Goal: Find specific page/section: Find specific page/section

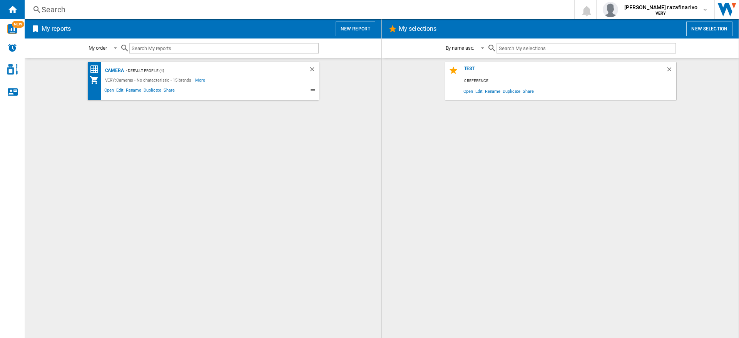
click at [257, 132] on div "Camera - Default profile (4) VERY:Cameras - No characteristic - 15 brands More …" at bounding box center [202, 198] width 341 height 272
click at [351, 141] on div "Camera - Default profile (4) VERY:Cameras - No characteristic - 15 brands More …" at bounding box center [202, 198] width 341 height 272
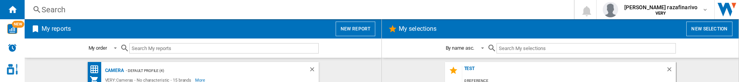
click at [231, 8] on div "Search" at bounding box center [298, 9] width 512 height 11
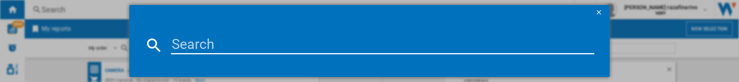
click at [243, 45] on input at bounding box center [382, 45] width 423 height 18
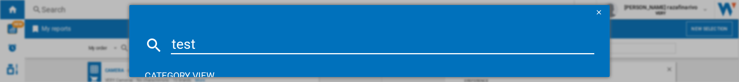
type input "test"
